Goal: Task Accomplishment & Management: Manage account settings

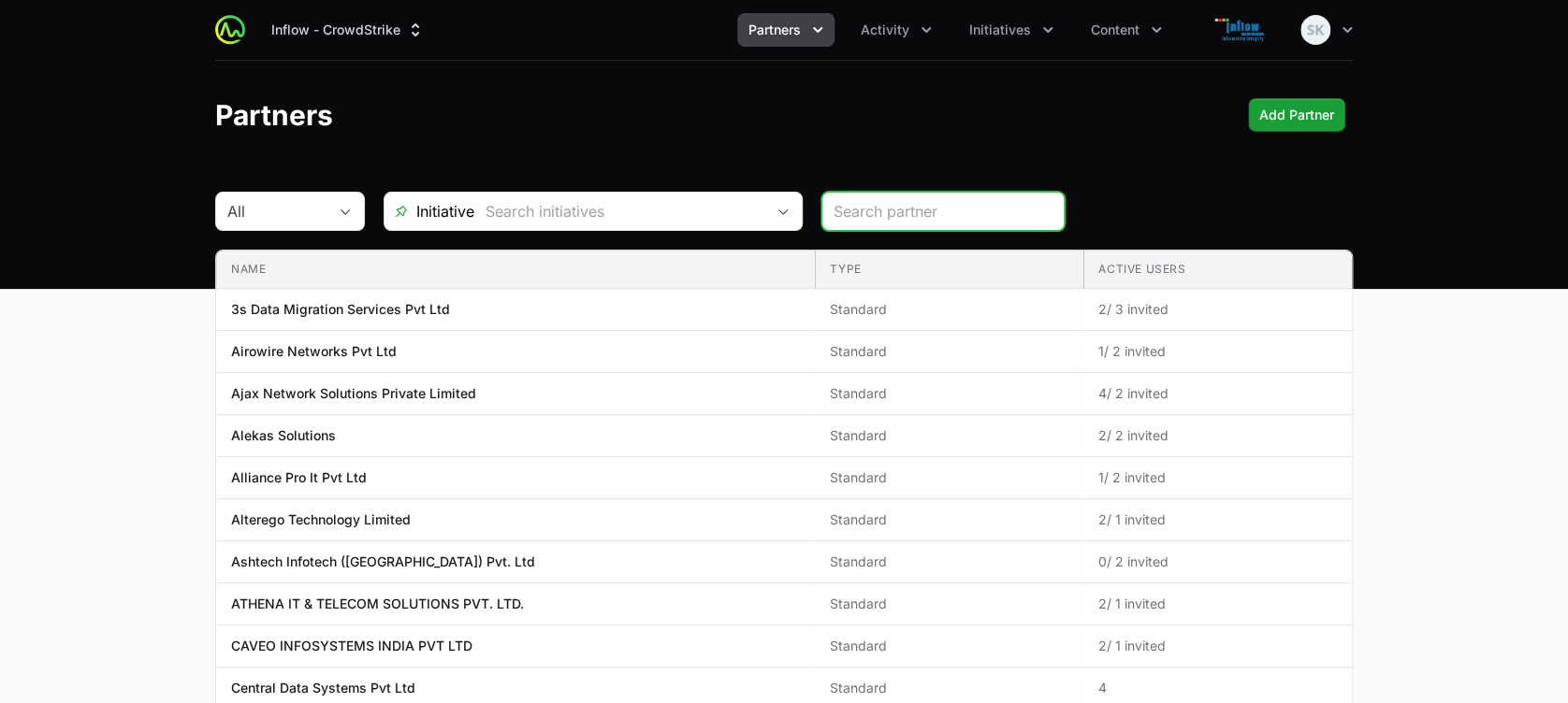
click at [819, 30] on icon "Partners menu" at bounding box center [817, 29] width 18 height 18
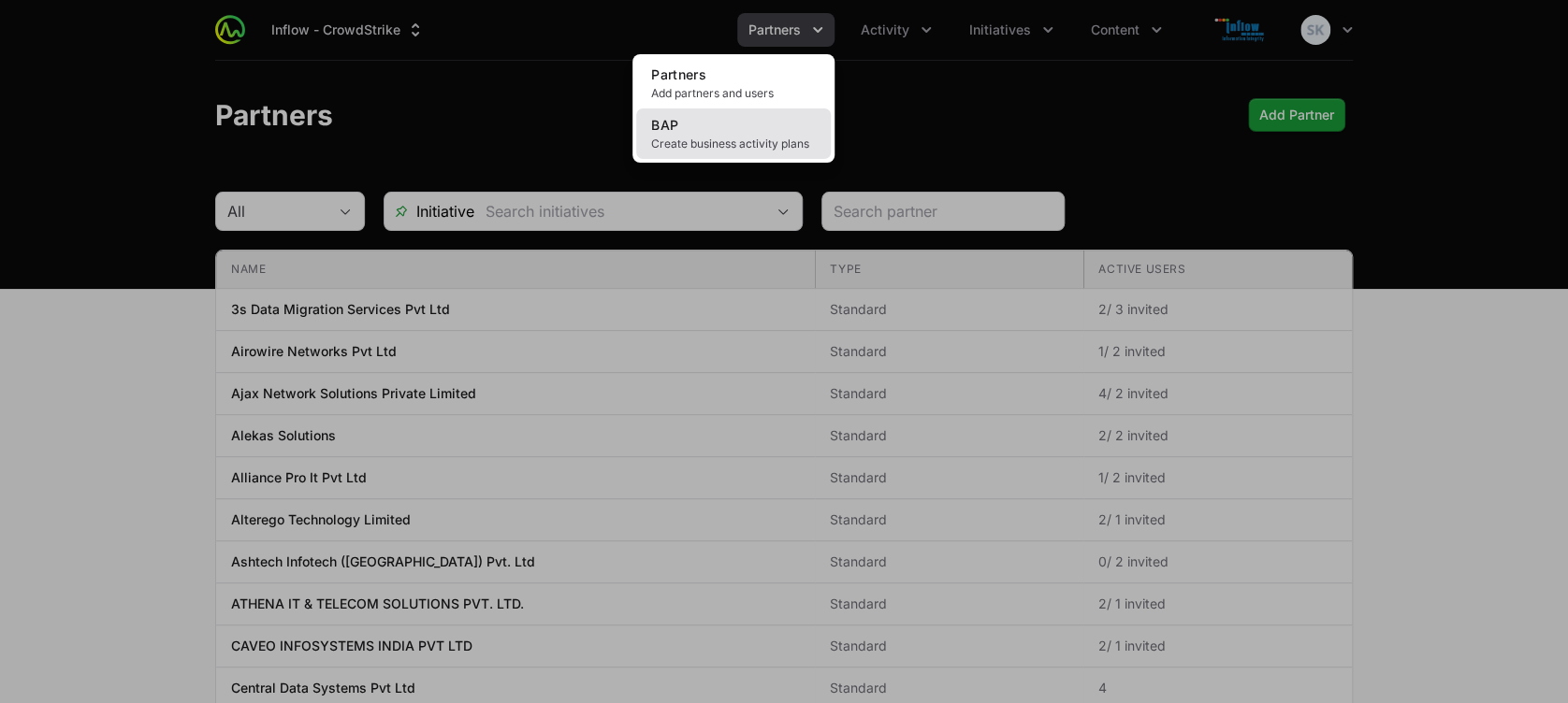
click at [728, 140] on span "Create business activity plans" at bounding box center [733, 144] width 164 height 15
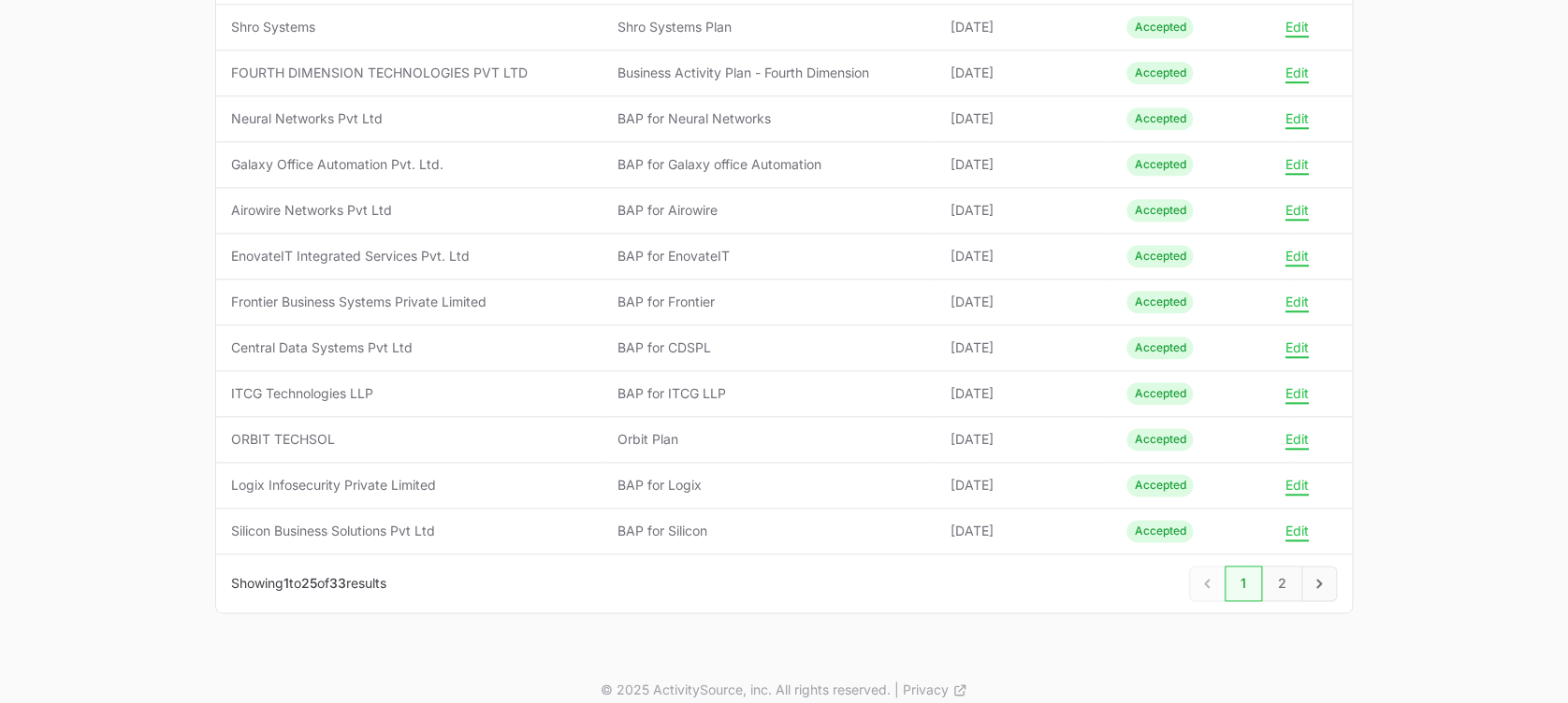
scroll to position [920, 0]
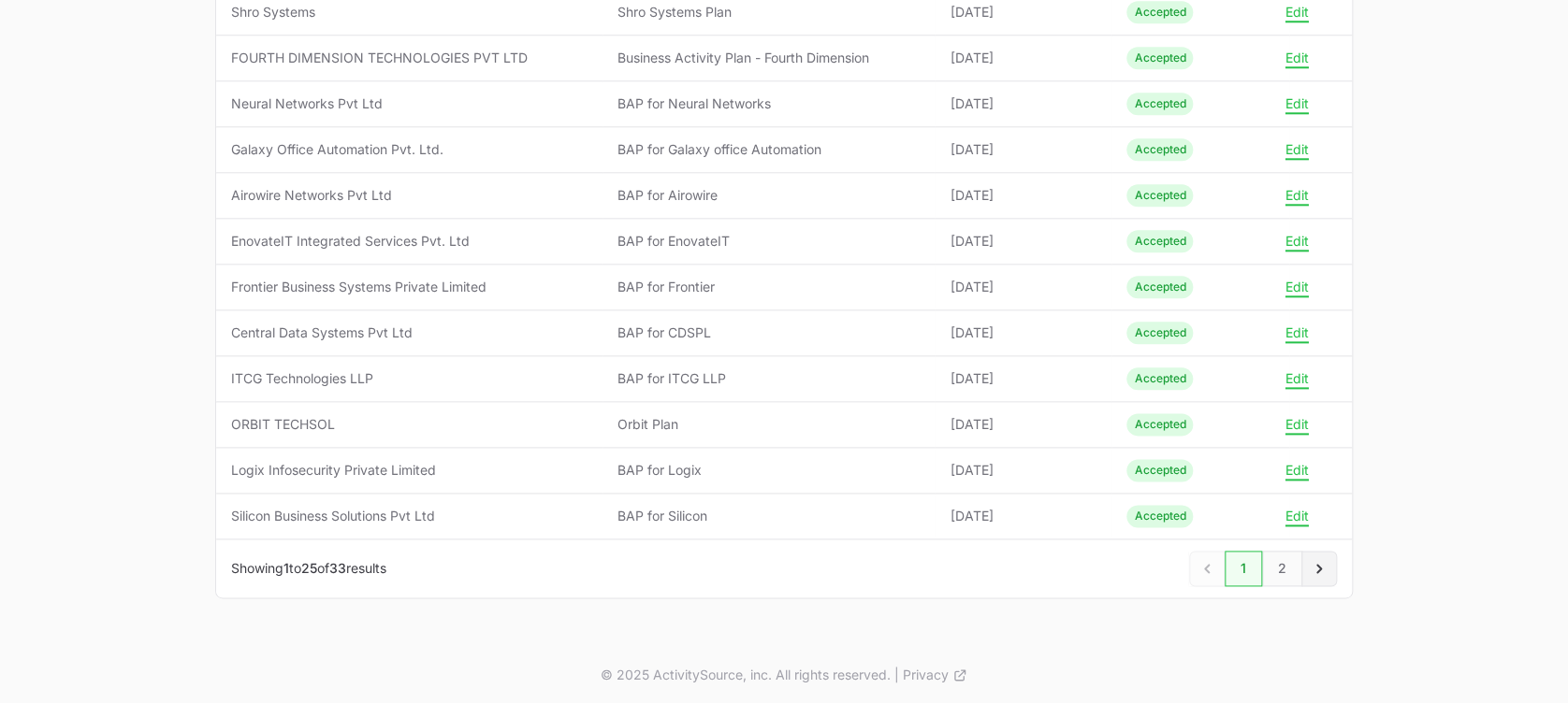
click at [1320, 563] on icon "Next" at bounding box center [1318, 568] width 18 height 18
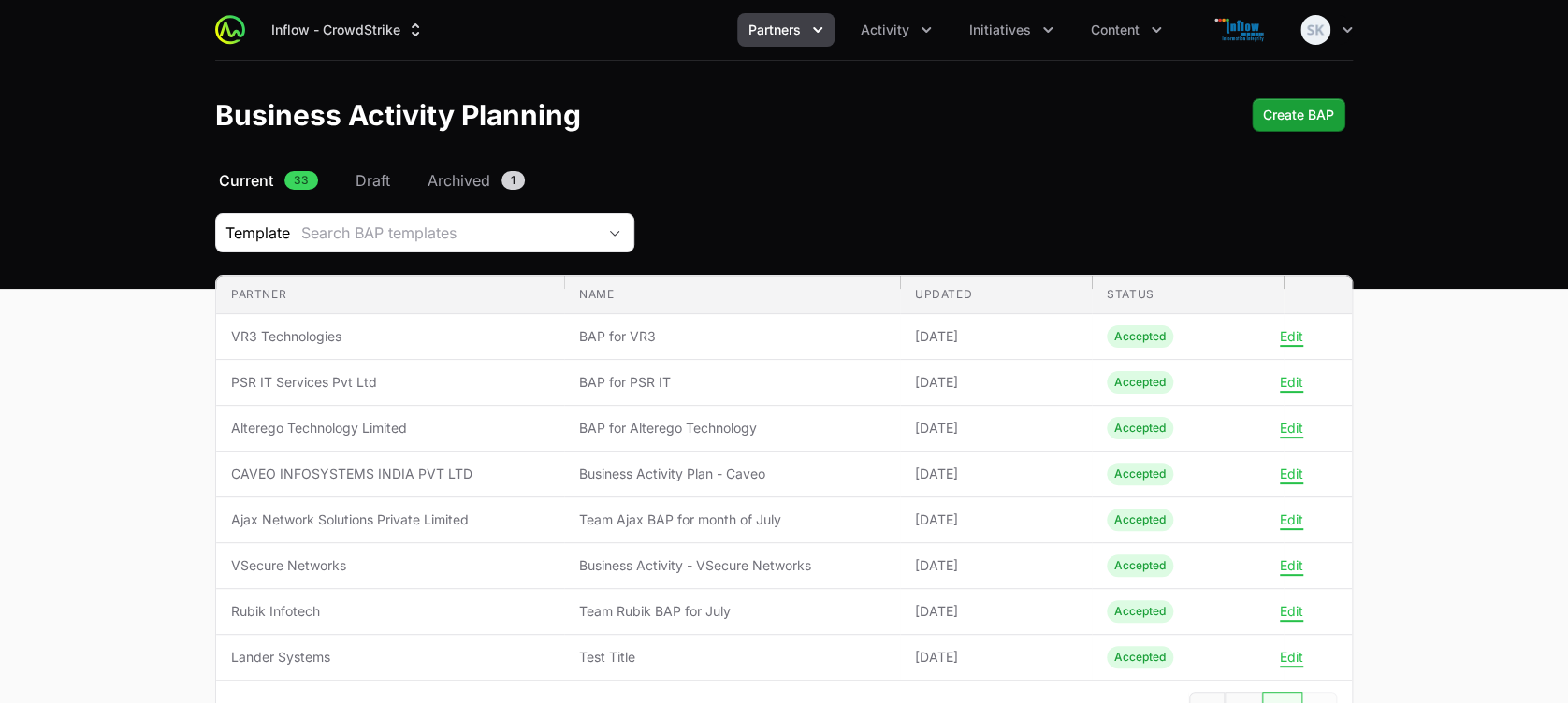
click at [821, 29] on icon "Partners menu" at bounding box center [818, 30] width 10 height 6
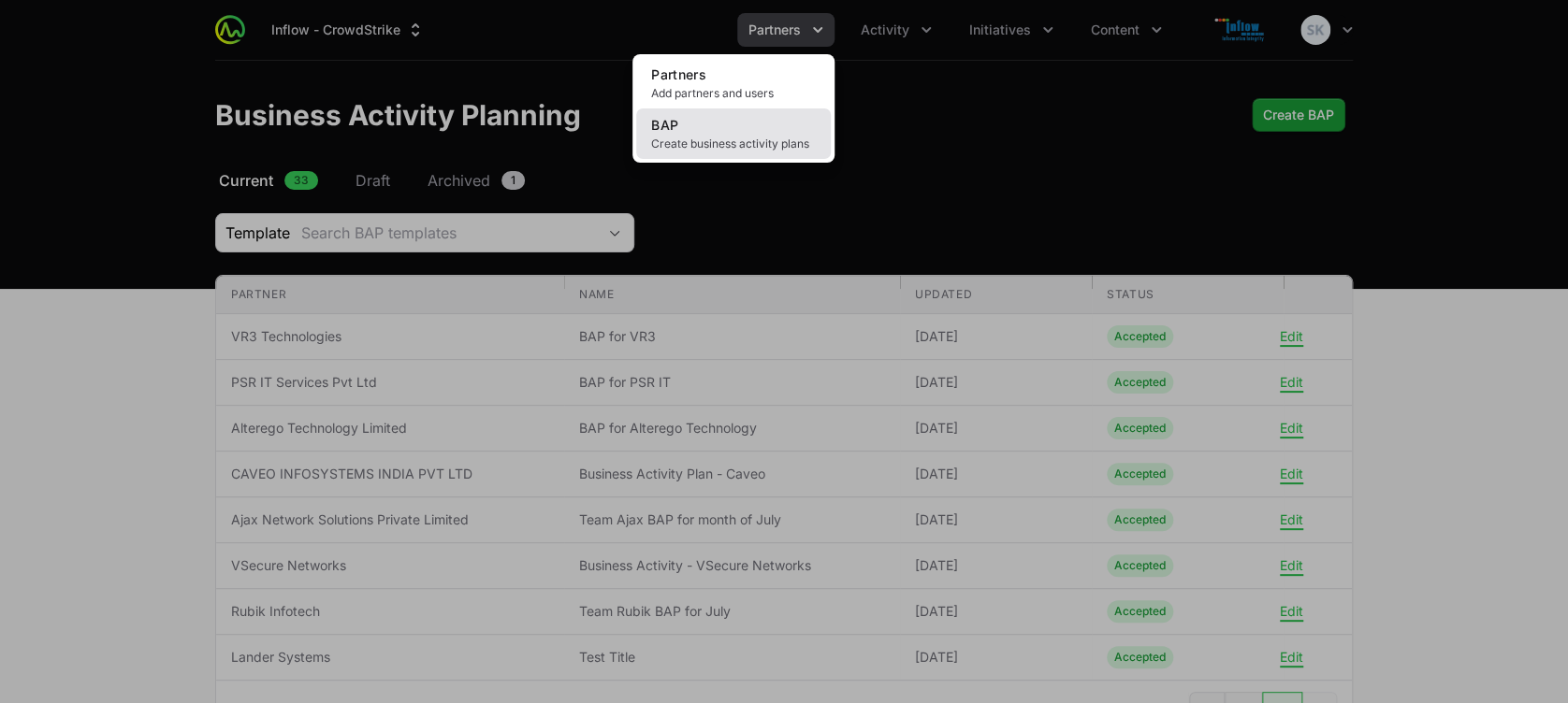
click at [717, 135] on link "BAP Create business activity plans" at bounding box center [733, 134] width 194 height 50
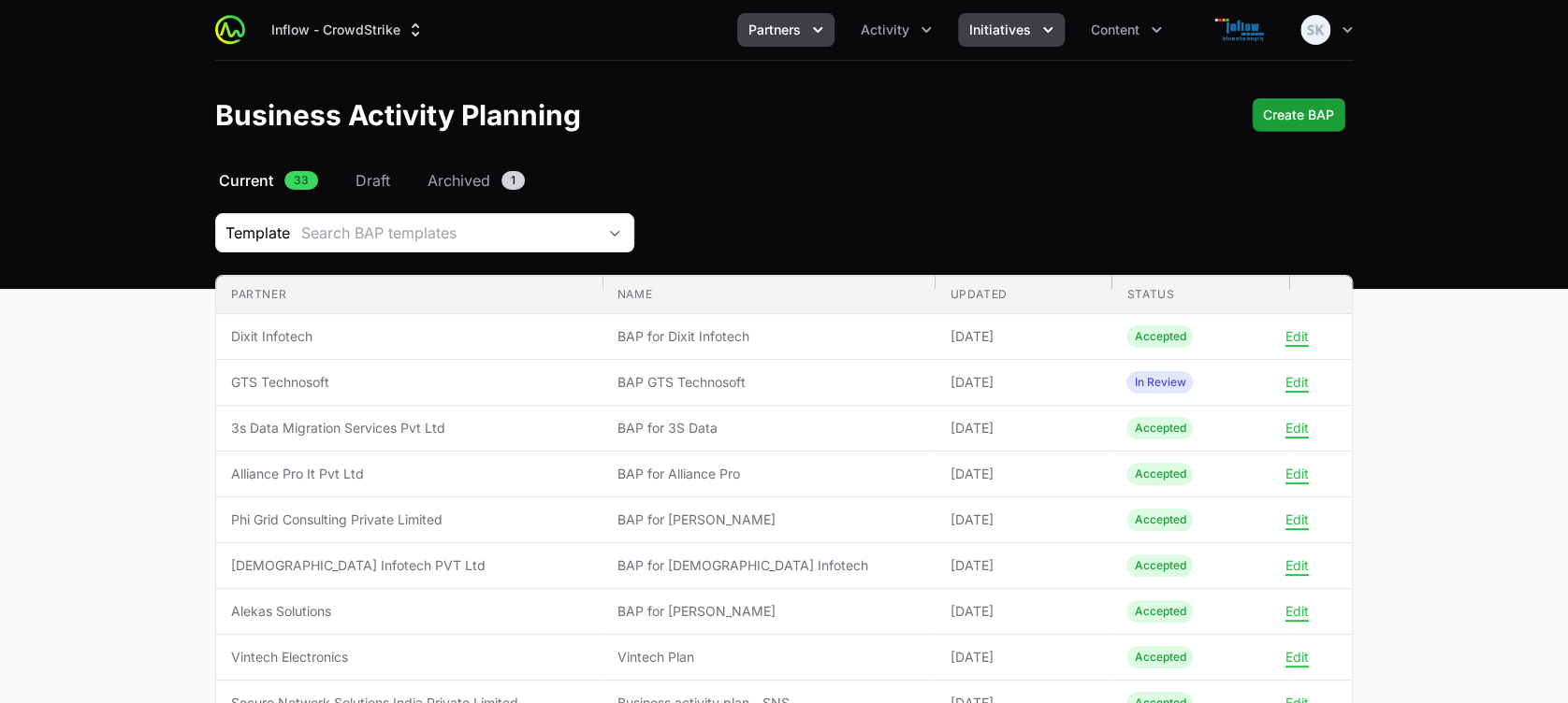
click at [1043, 31] on icon "Initiatives menu" at bounding box center [1047, 29] width 18 height 18
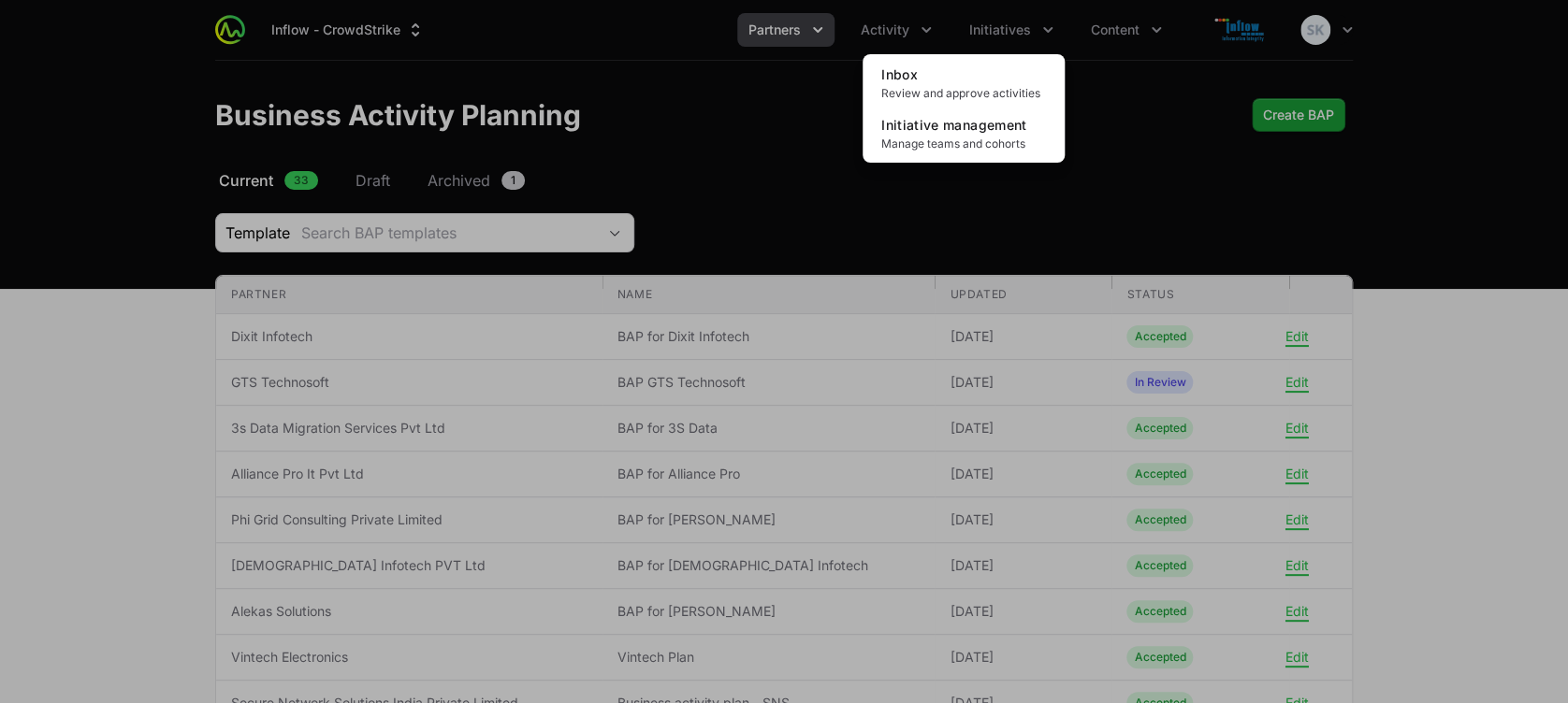
click at [922, 30] on div "Initiatives menu" at bounding box center [784, 352] width 1568 height 703
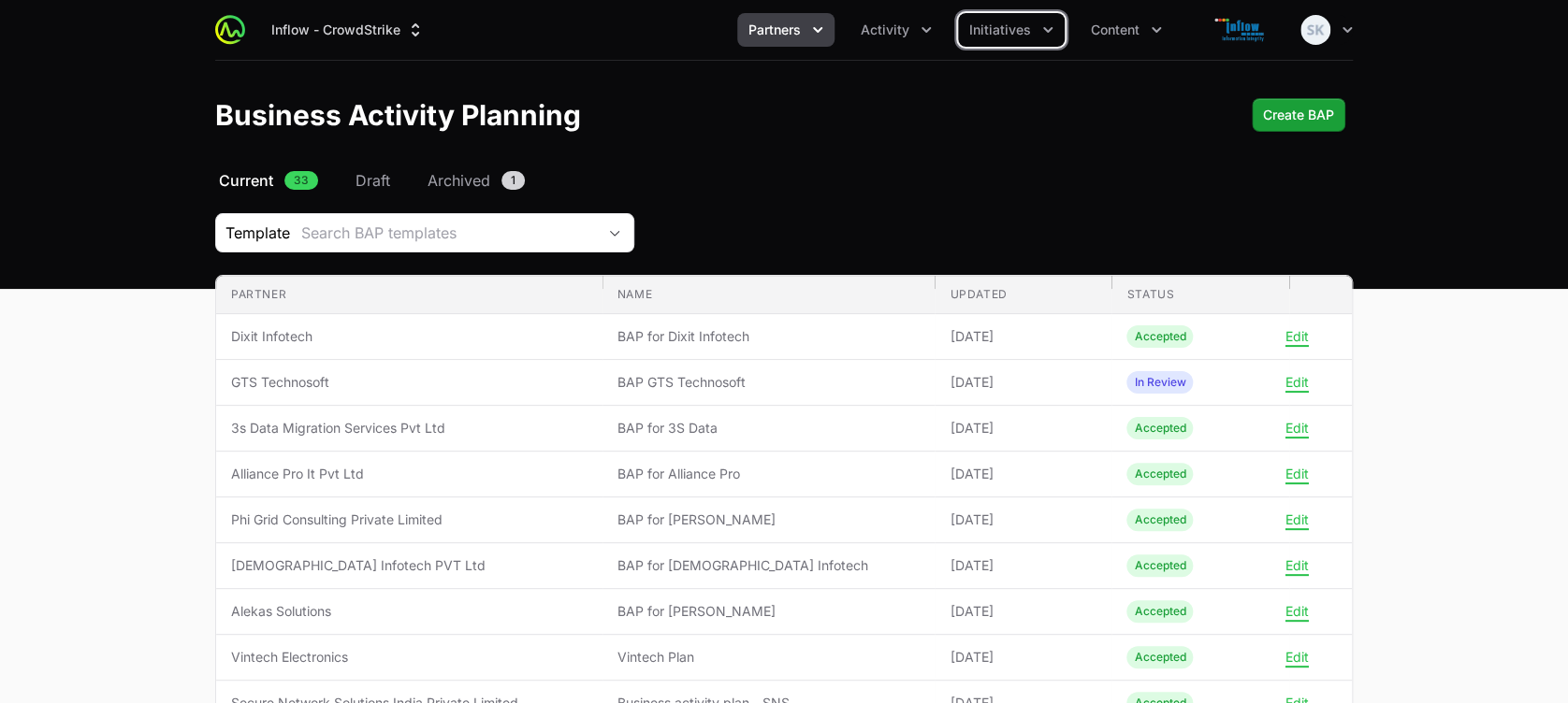
click at [922, 30] on icon "Activity menu" at bounding box center [926, 29] width 18 height 18
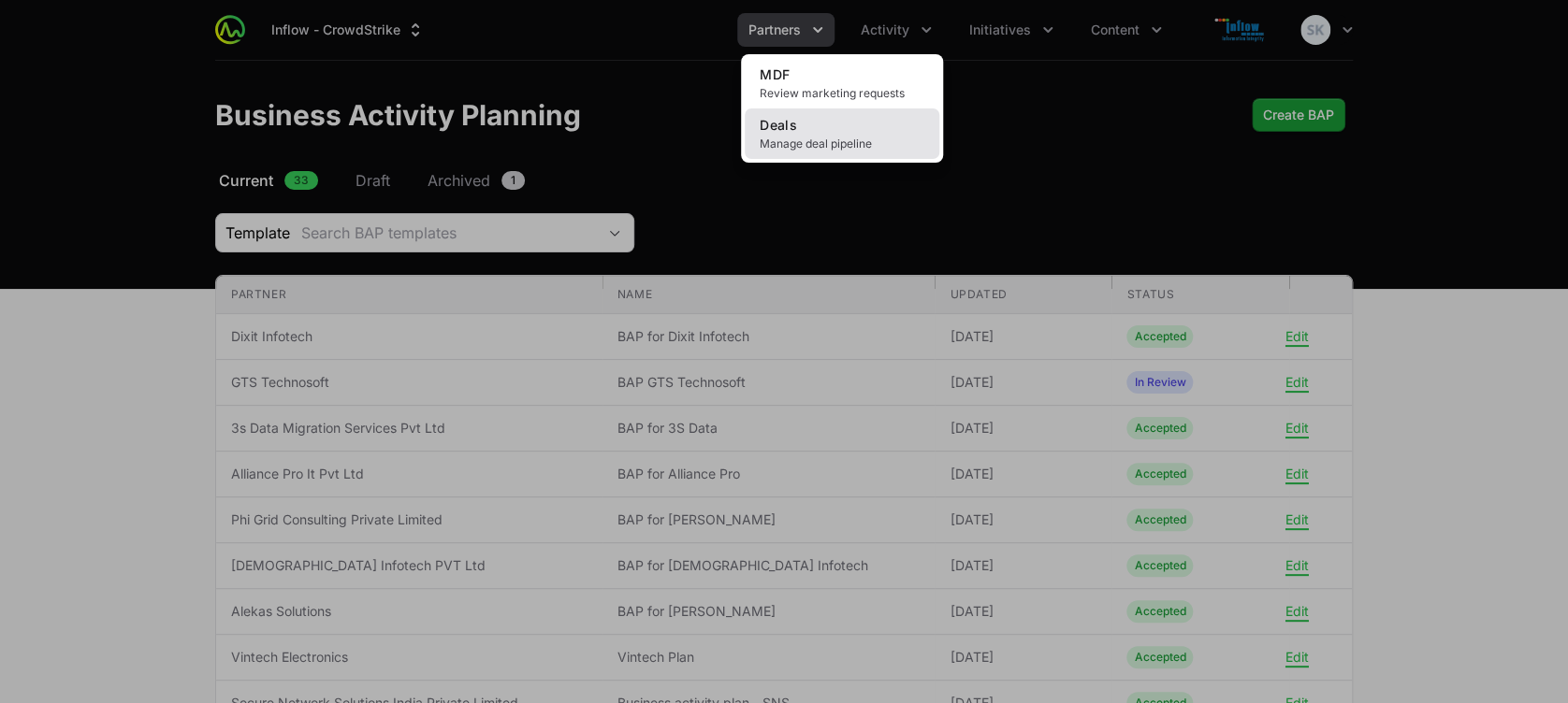
click at [821, 132] on link "Deals Manage deal pipeline" at bounding box center [841, 134] width 194 height 50
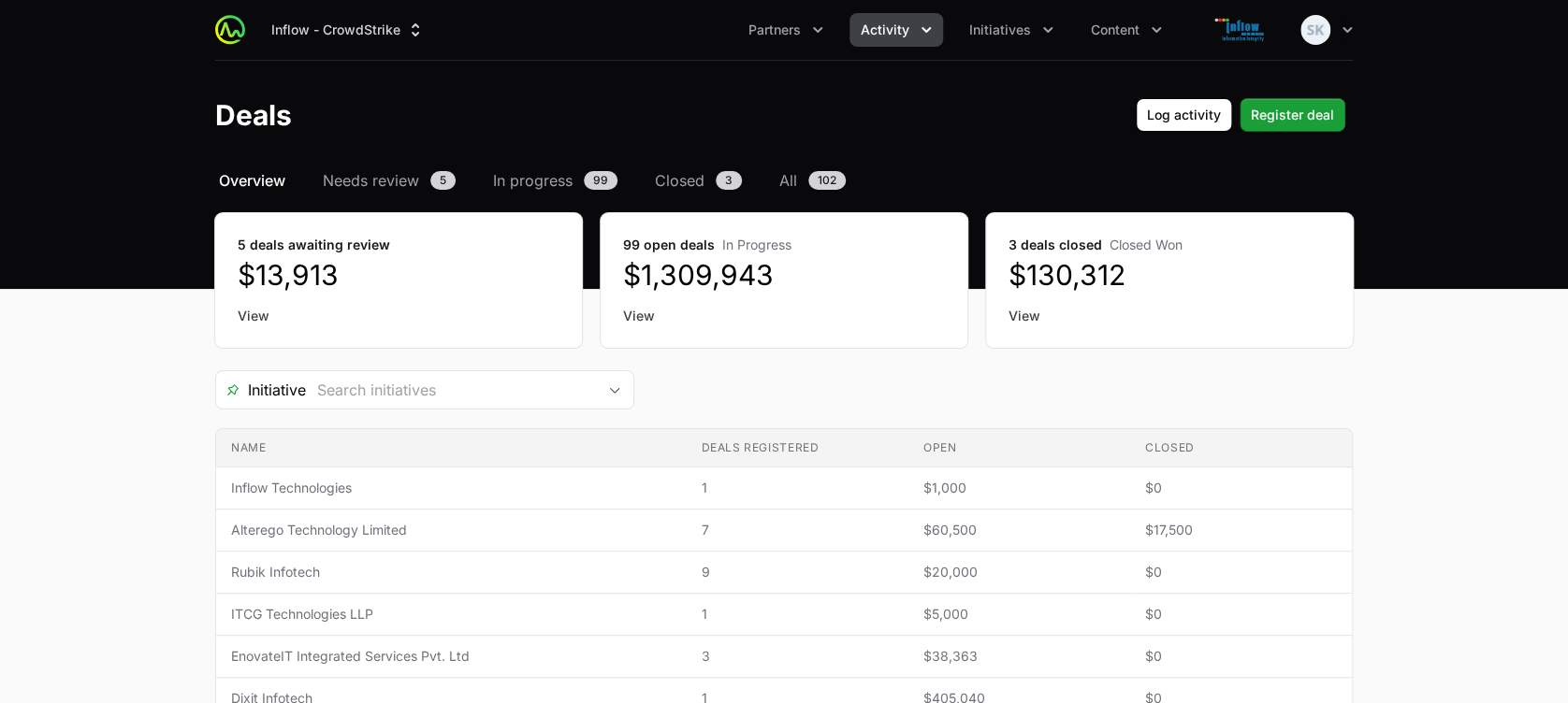
click at [1290, 112] on span "Register deal" at bounding box center [1292, 115] width 84 height 22
click at [388, 170] on span "Needs review" at bounding box center [370, 180] width 96 height 22
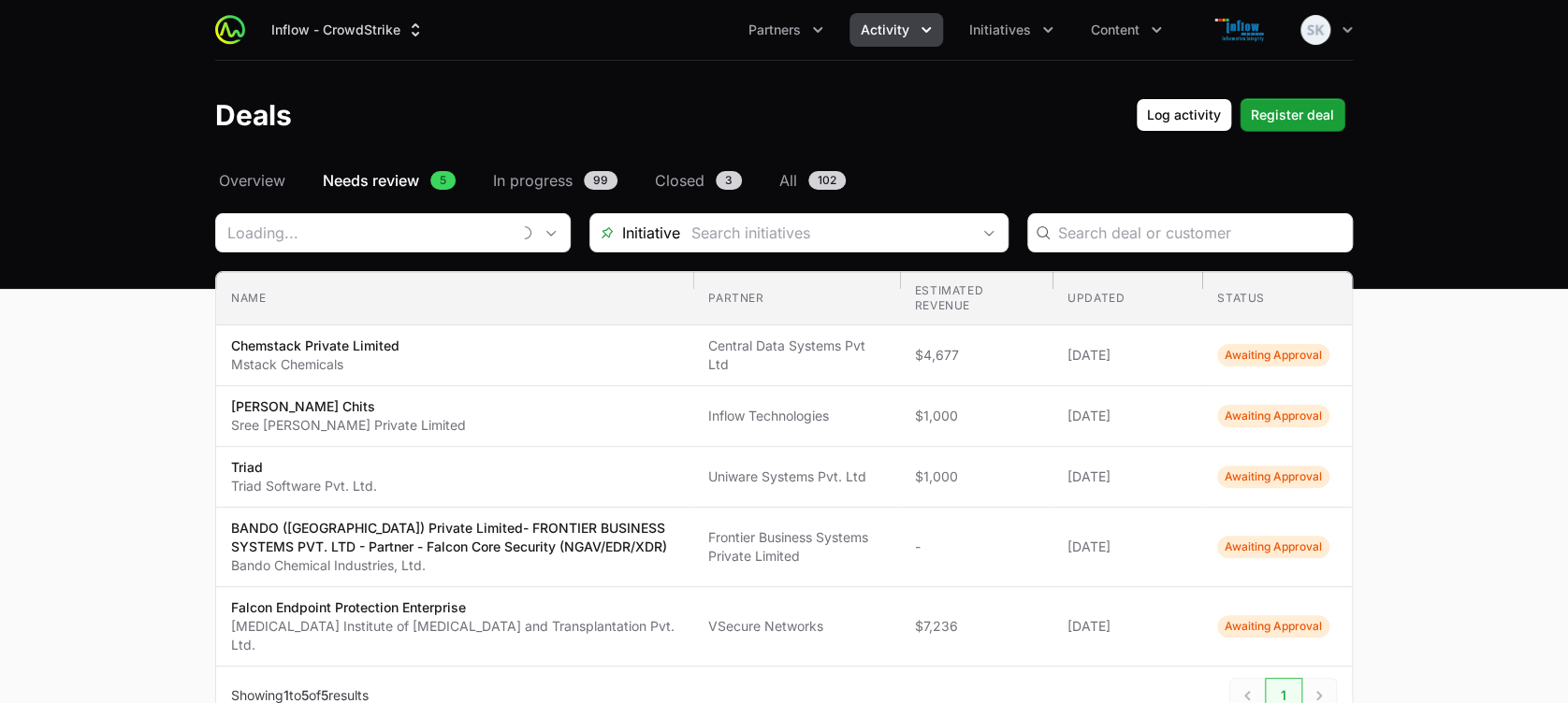
click at [383, 172] on span "Needs review" at bounding box center [370, 180] width 96 height 22
click at [814, 27] on icon "Partners menu" at bounding box center [817, 29] width 18 height 18
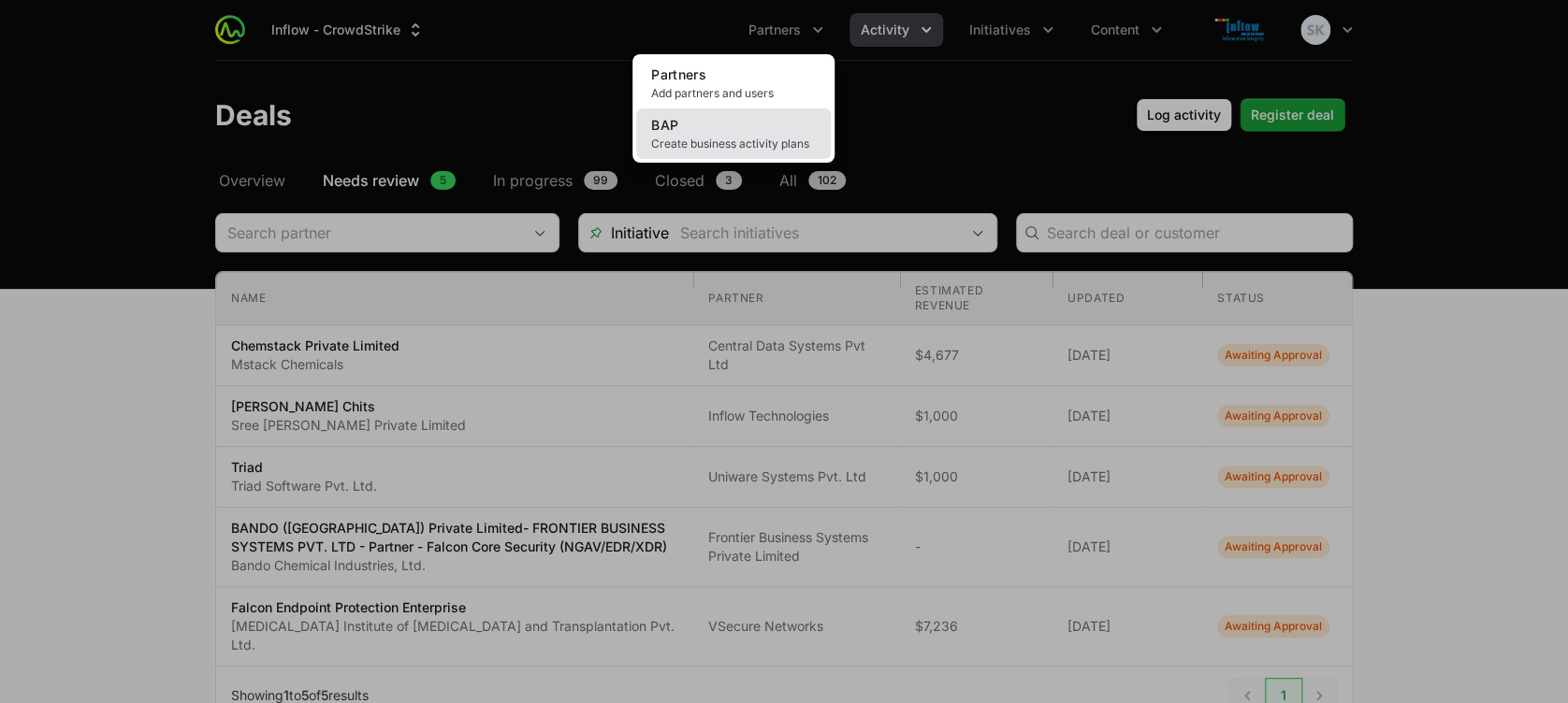
click at [699, 138] on span "Create business activity plans" at bounding box center [733, 144] width 164 height 15
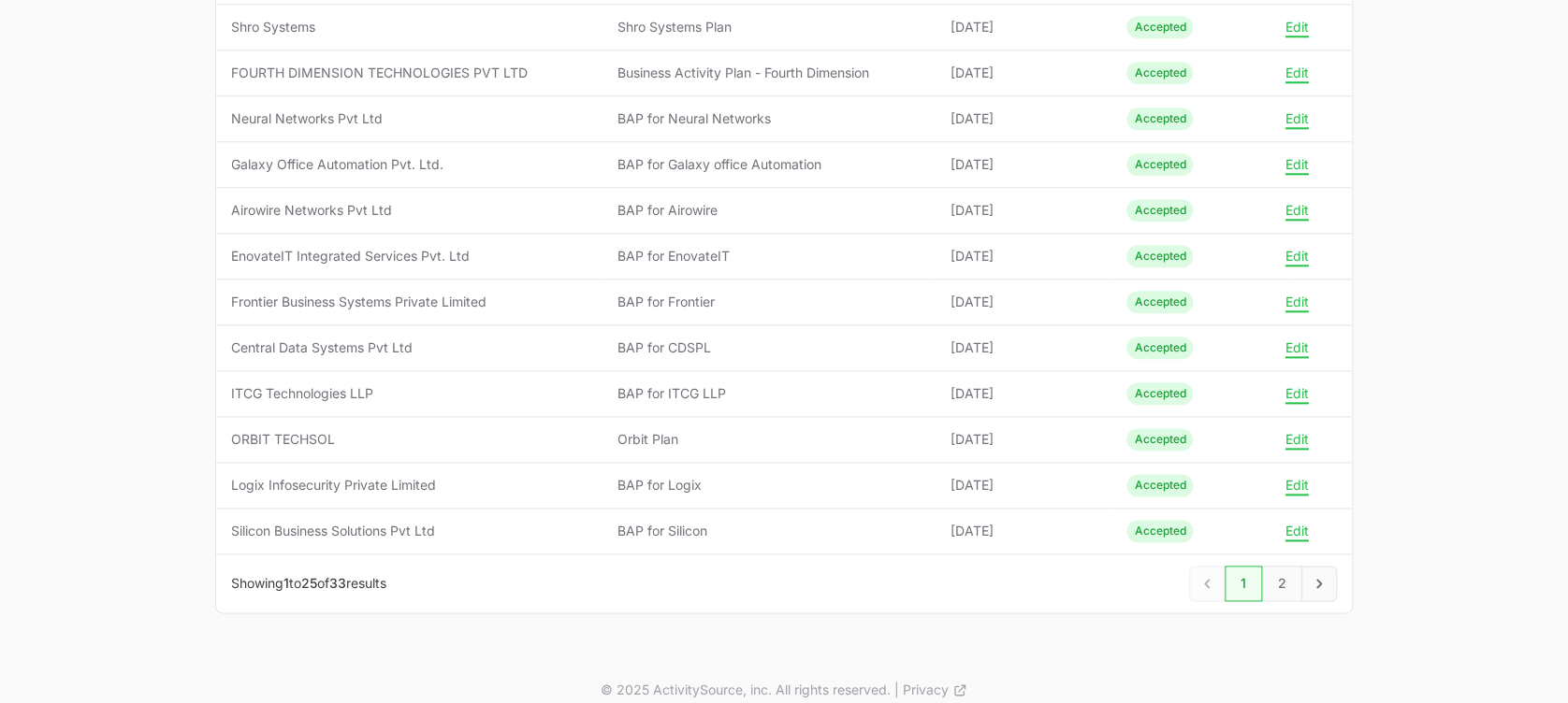
scroll to position [920, 0]
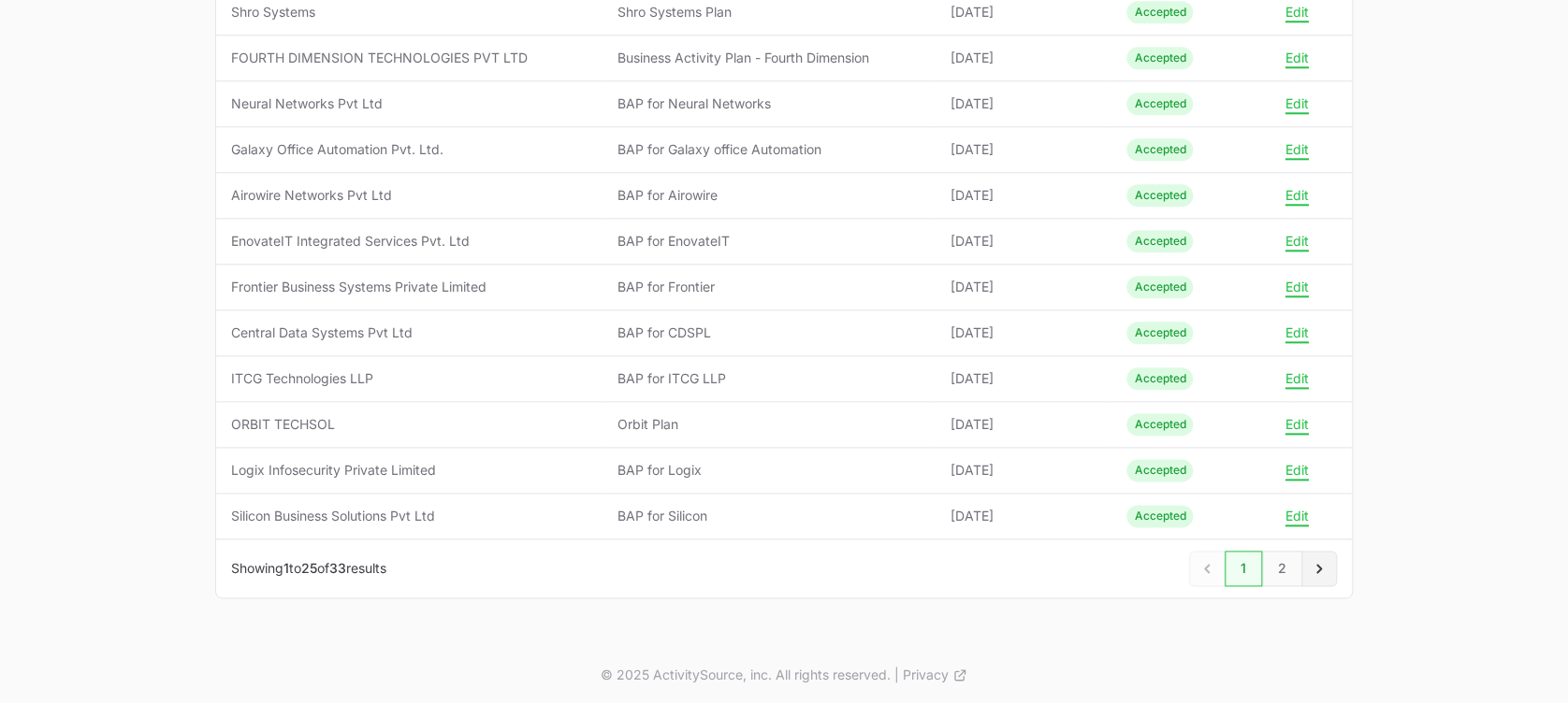
click at [1316, 559] on icon "Next" at bounding box center [1318, 568] width 18 height 18
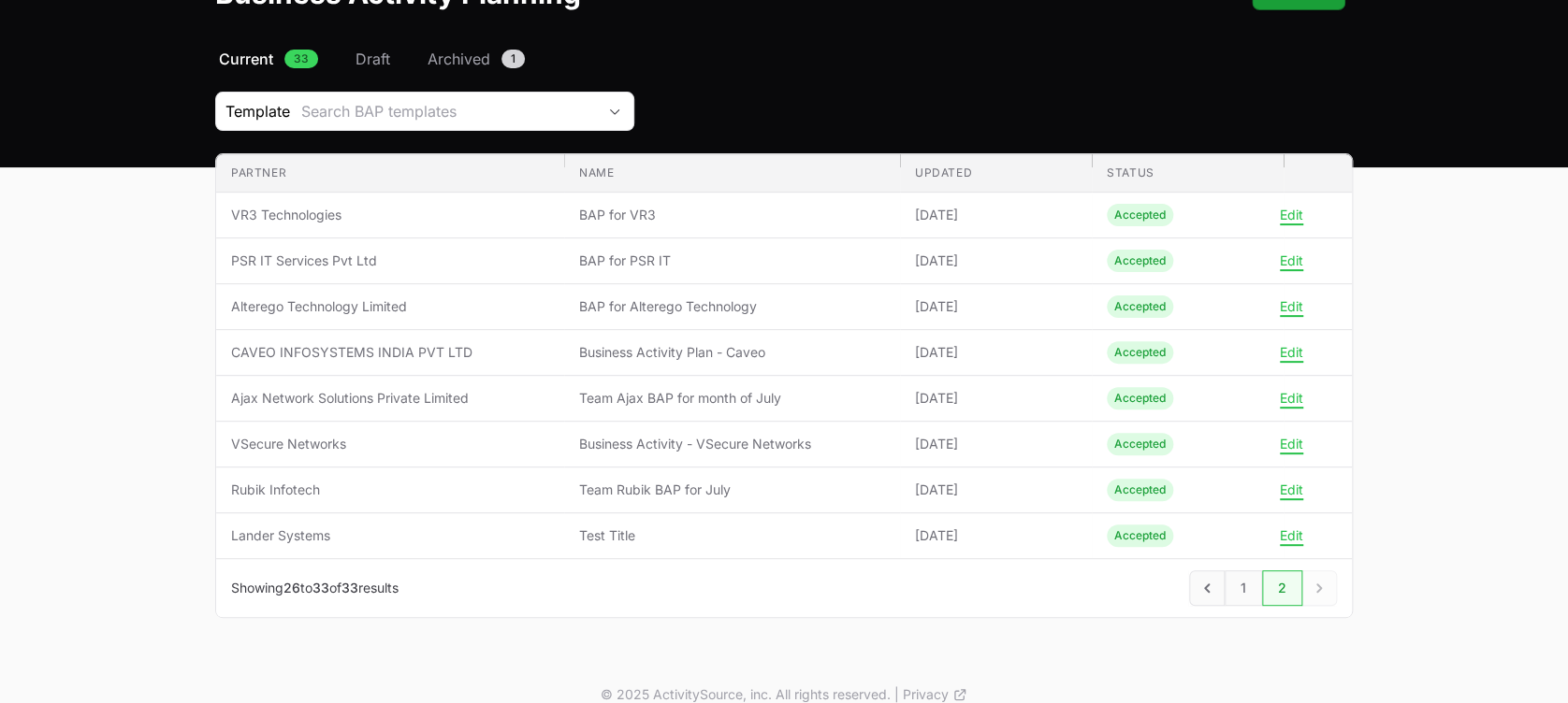
scroll to position [142, 0]
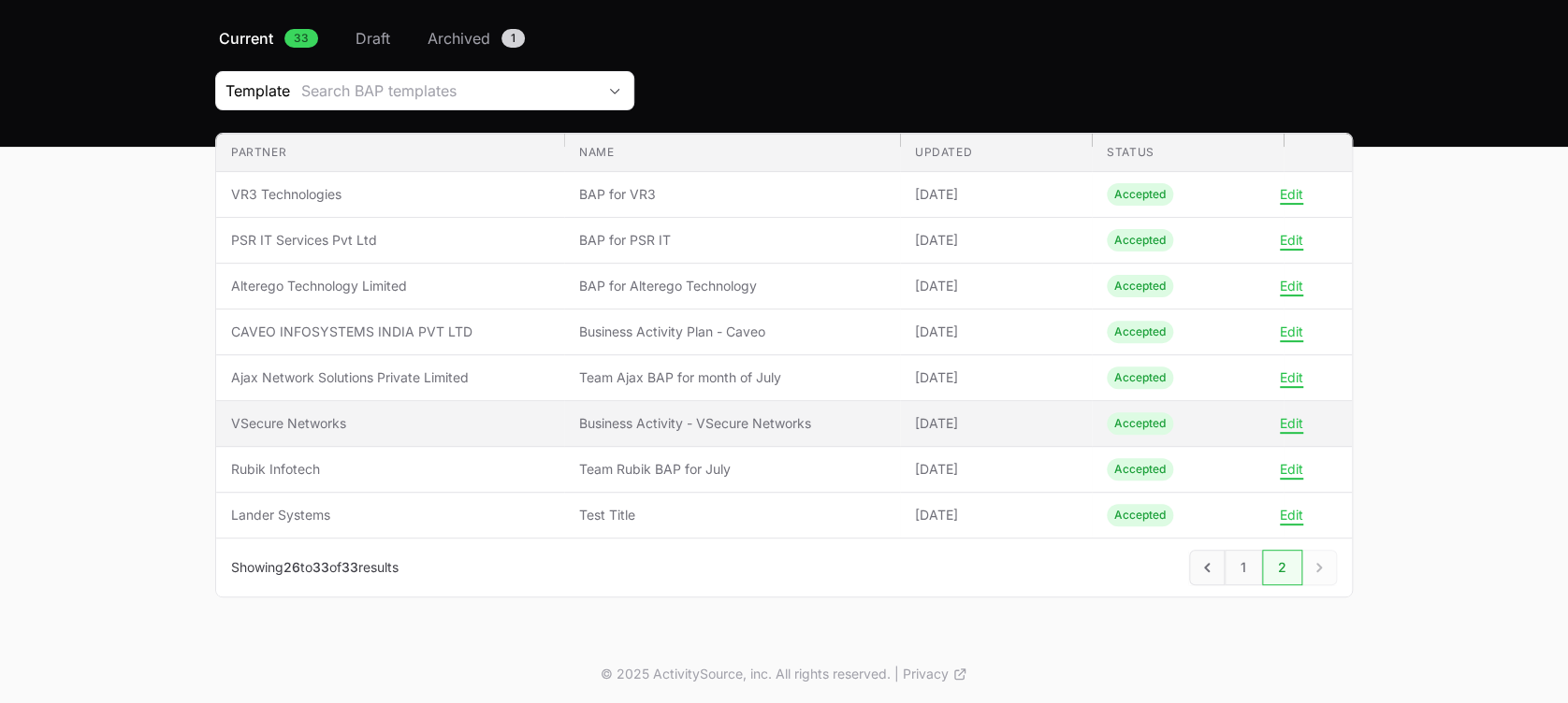
click at [716, 434] on td "Name Business Activity - VSecure Networks" at bounding box center [733, 423] width 336 height 46
